Goal: Information Seeking & Learning: Learn about a topic

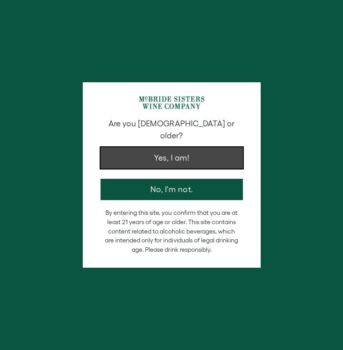
click at [171, 154] on span "Yes, I am!" at bounding box center [171, 158] width 35 height 12
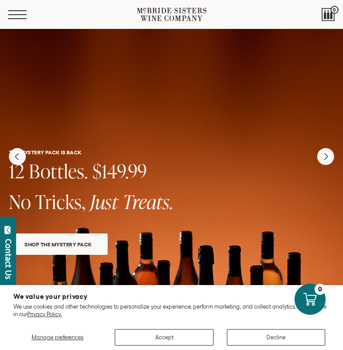
click at [24, 14] on button "Menu" at bounding box center [24, 14] width 32 height 9
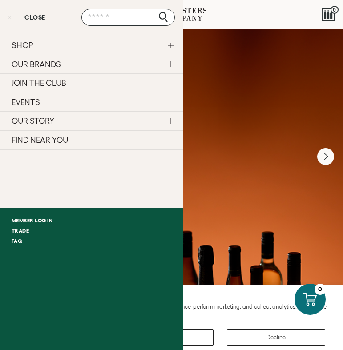
click at [91, 121] on link "OUR STORY" at bounding box center [91, 120] width 183 height 19
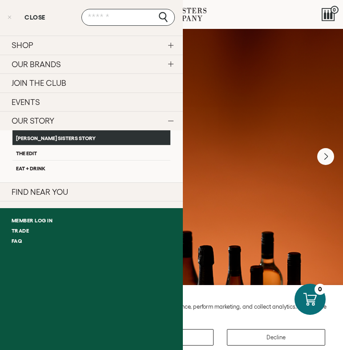
click at [91, 138] on link "[PERSON_NAME] Sisters Story" at bounding box center [91, 137] width 158 height 15
